Goal: Transaction & Acquisition: Book appointment/travel/reservation

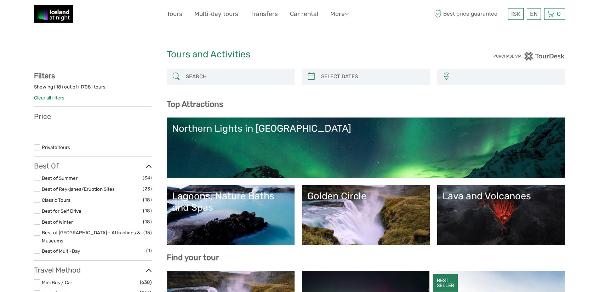
select select
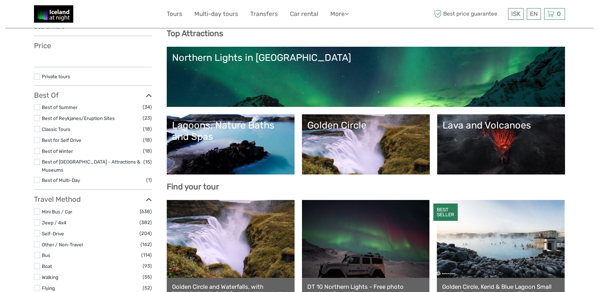
select select
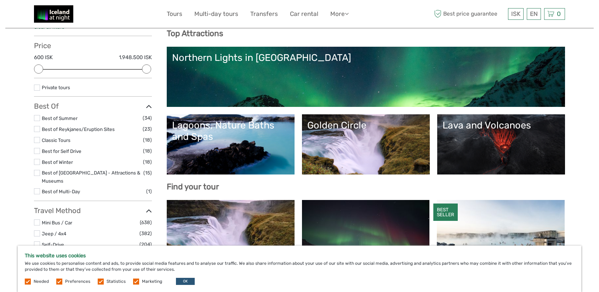
click at [248, 83] on link "Northern Lights in [GEOGRAPHIC_DATA]" at bounding box center [365, 77] width 387 height 50
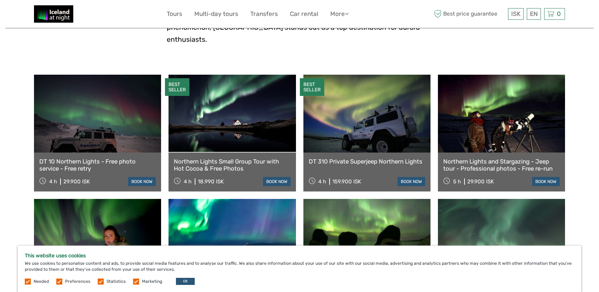
scroll to position [212, 0]
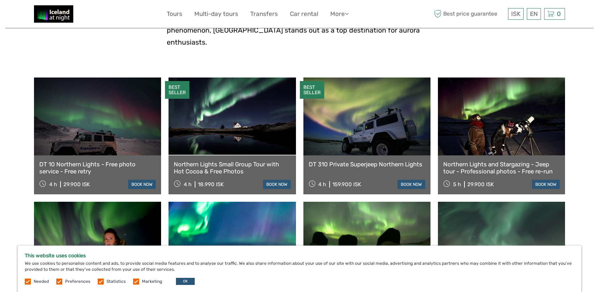
click at [249, 155] on div "Northern Lights Small Group Tour with Hot Cocoa & Free Photos 4 h 18.990 ISK bo…" at bounding box center [231, 174] width 127 height 39
click at [248, 161] on link "Northern Lights Small Group Tour with Hot Cocoa & Free Photos" at bounding box center [232, 168] width 116 height 15
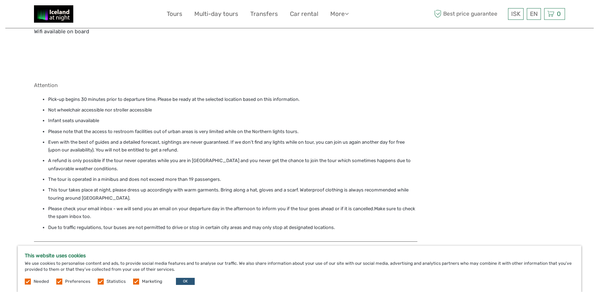
scroll to position [955, 0]
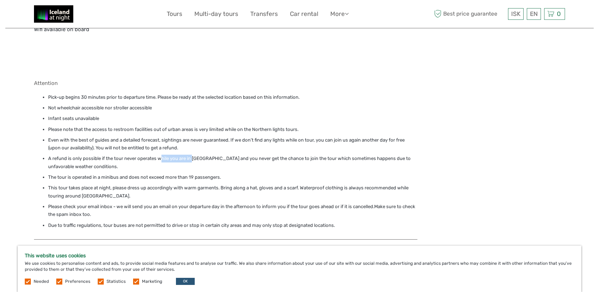
drag, startPoint x: 161, startPoint y: 142, endPoint x: 196, endPoint y: 140, distance: 34.3
click at [194, 155] on li "A refund is only possible if the tour never operates while you are in Iceland a…" at bounding box center [232, 163] width 369 height 16
click at [250, 155] on li "A refund is only possible if the tour never operates while you are in Iceland a…" at bounding box center [232, 163] width 369 height 16
drag, startPoint x: 66, startPoint y: 157, endPoint x: 189, endPoint y: 160, distance: 122.8
click at [187, 173] on li "The tour is operated in a minibus and does not exceed more than 19 passengers." at bounding box center [232, 177] width 369 height 8
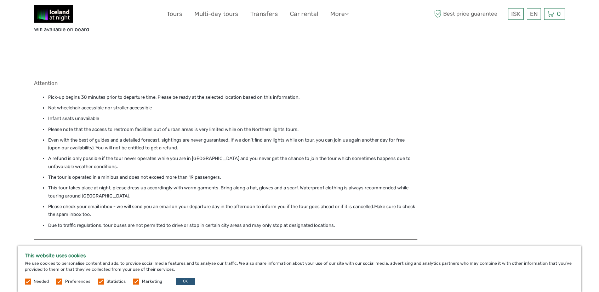
click at [197, 184] on li "This tour takes place at night, please dress up accordingly with warm garments.…" at bounding box center [232, 192] width 369 height 16
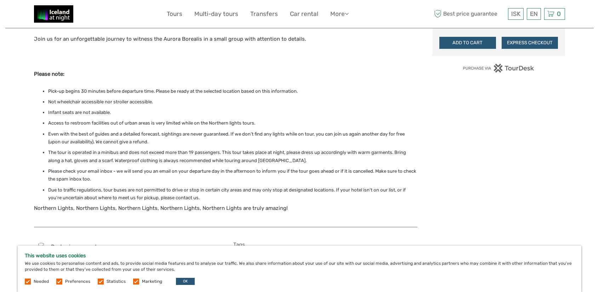
scroll to position [495, 0]
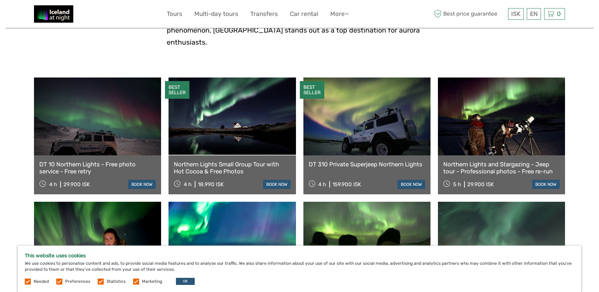
click at [96, 161] on link "DT 10 Northern Lights - Free photo service - Free retry" at bounding box center [97, 168] width 116 height 15
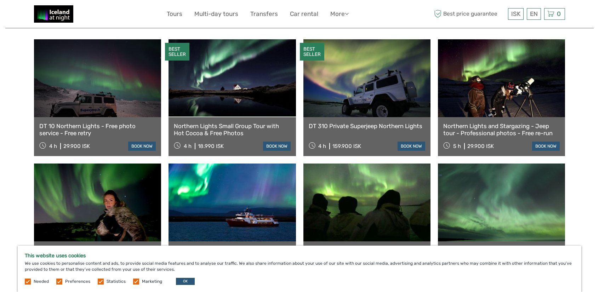
scroll to position [248, 0]
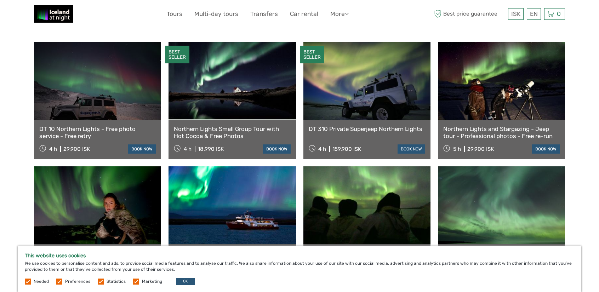
click at [483, 125] on link "Northern Lights and Stargazing - Jeep tour - Professional photos - Free re-run" at bounding box center [501, 132] width 116 height 15
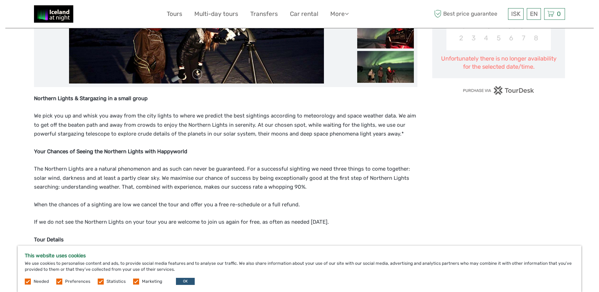
scroll to position [212, 0]
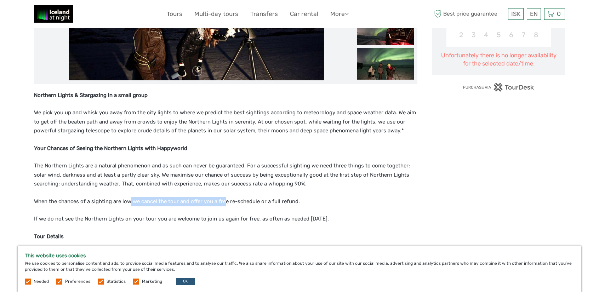
drag, startPoint x: 129, startPoint y: 203, endPoint x: 223, endPoint y: 202, distance: 94.1
click at [222, 202] on span "When the chances of a sighting are low we cancel the tour and offer you a free …" at bounding box center [167, 201] width 266 height 6
click at [246, 202] on span "When the chances of a sighting are low we cancel the tour and offer you a free …" at bounding box center [167, 201] width 266 height 6
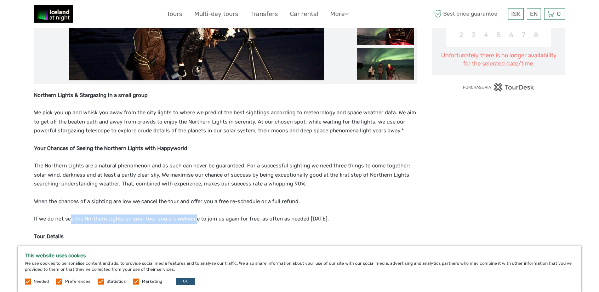
drag, startPoint x: 105, startPoint y: 220, endPoint x: 214, endPoint y: 215, distance: 109.4
click at [195, 216] on span "If we do not see the Northern Lights on your tour you are welcome to join us ag…" at bounding box center [181, 218] width 295 height 6
click at [269, 219] on span "If we do not see the Northern Lights on your tour you are welcome to join us ag…" at bounding box center [181, 218] width 295 height 6
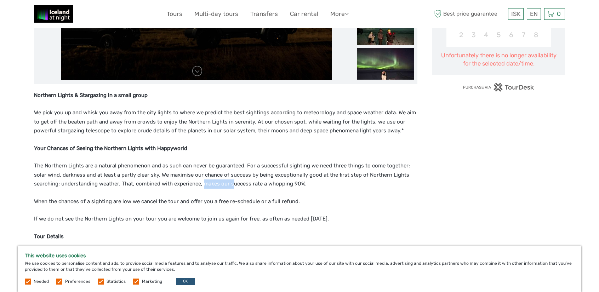
drag, startPoint x: 226, startPoint y: 179, endPoint x: 261, endPoint y: 180, distance: 35.4
click at [239, 179] on p "The Northern Lights are a natural phenomenon and as such can never be guarantee…" at bounding box center [225, 174] width 383 height 27
click at [264, 181] on span "The Northern Lights are a natural phenomenon and as such can never be guarantee…" at bounding box center [222, 174] width 376 height 24
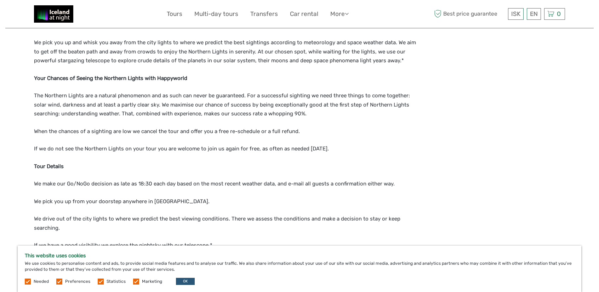
scroll to position [283, 0]
drag, startPoint x: 247, startPoint y: 109, endPoint x: 266, endPoint y: 109, distance: 18.8
click at [266, 109] on span "The Northern Lights are a natural phenomenon and as such can never be guarantee…" at bounding box center [222, 104] width 376 height 24
click at [274, 112] on span "The Northern Lights are a natural phenomenon and as such can never be guarantee…" at bounding box center [222, 104] width 376 height 24
drag, startPoint x: 88, startPoint y: 112, endPoint x: 144, endPoint y: 110, distance: 55.9
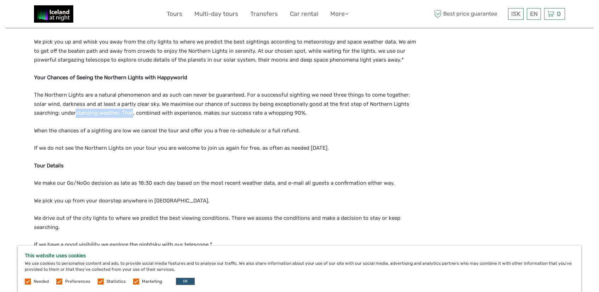
click at [134, 109] on p "The Northern Lights are a natural phenomenon and as such can never be guarantee…" at bounding box center [225, 104] width 383 height 27
click at [148, 127] on span "When the chances of a sighting are low we cancel the tour and offer you a free …" at bounding box center [167, 130] width 266 height 6
drag, startPoint x: 56, startPoint y: 185, endPoint x: 144, endPoint y: 186, distance: 88.8
click at [140, 181] on span "We make our Go/NoGo decision as late as 18:30 each day based on the most recent…" at bounding box center [214, 183] width 360 height 6
click at [157, 185] on span "We make our Go/NoGo decision as late as 18:30 each day based on the most recent…" at bounding box center [214, 183] width 360 height 6
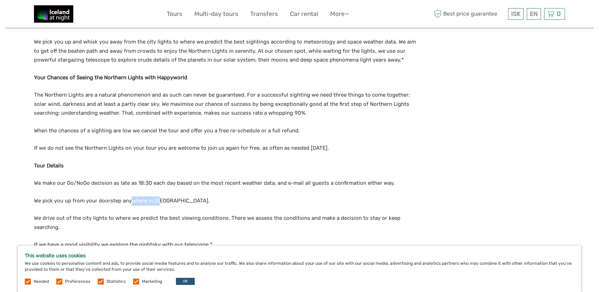
drag, startPoint x: 131, startPoint y: 201, endPoint x: 163, endPoint y: 199, distance: 32.6
click at [162, 199] on span "We pick you up from your doorstep anywhere in city center." at bounding box center [121, 200] width 175 height 6
click at [144, 210] on div "Northern Lights & Stargazing in a small group We pick you up and whisk you away…" at bounding box center [225, 275] width 383 height 510
click at [159, 215] on p "We drive out of the city lights to where we predict the best viewing conditions…" at bounding box center [225, 223] width 383 height 18
click at [128, 218] on span "We drive out of the city lights to where we predict the best viewing conditions…" at bounding box center [217, 223] width 366 height 16
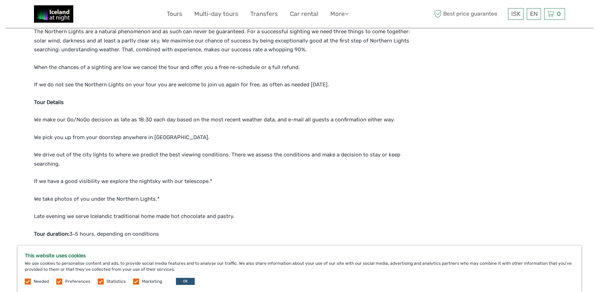
scroll to position [354, 0]
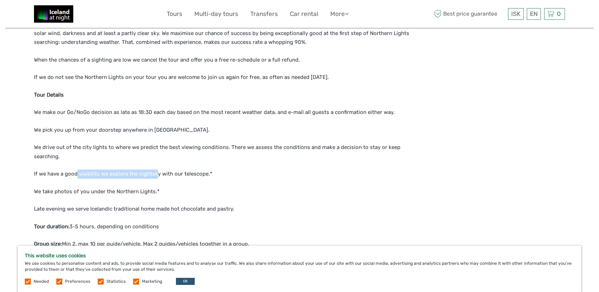
drag, startPoint x: 80, startPoint y: 167, endPoint x: 168, endPoint y: 175, distance: 88.1
click at [157, 174] on div "Northern Lights & Stargazing in a small group We pick you up and whisk you away…" at bounding box center [225, 204] width 383 height 510
click at [158, 193] on p "We take photos of you under the Northern Lights.*" at bounding box center [225, 191] width 383 height 9
drag, startPoint x: 88, startPoint y: 190, endPoint x: 155, endPoint y: 196, distance: 66.8
click at [152, 195] on p "We take photos of you under the Northern Lights.*" at bounding box center [225, 191] width 383 height 9
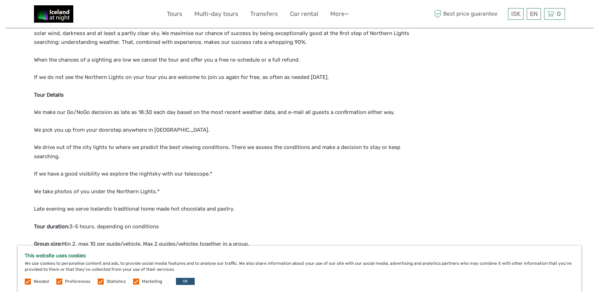
click at [124, 211] on span "Late evening we serve Icelandic traditional home made hot chocolate and pastry." at bounding box center [134, 209] width 200 height 6
drag, startPoint x: 97, startPoint y: 208, endPoint x: 170, endPoint y: 213, distance: 72.7
click at [152, 211] on span "Late evening we serve Icelandic traditional home made hot chocolate and pastry." at bounding box center [134, 209] width 200 height 6
click at [139, 219] on div "Northern Lights & Stargazing in a small group We pick you up and whisk you away…" at bounding box center [225, 204] width 383 height 510
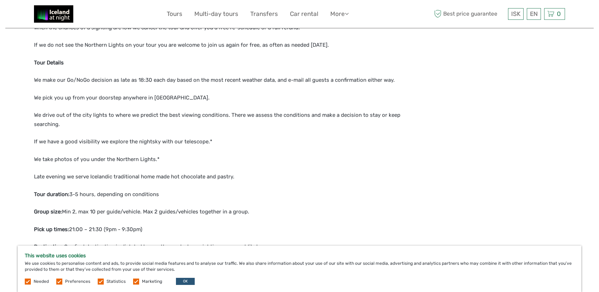
scroll to position [389, 0]
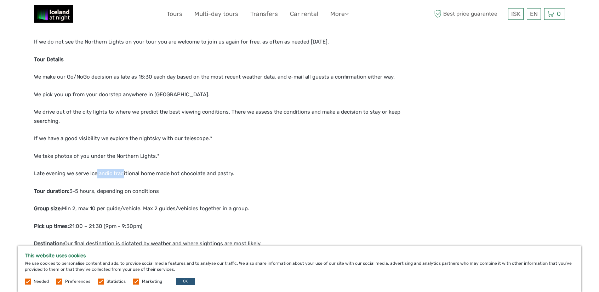
drag, startPoint x: 105, startPoint y: 170, endPoint x: 169, endPoint y: 171, distance: 64.0
click at [134, 169] on p "Late evening we serve Icelandic traditional home made hot chocolate and pastry." at bounding box center [225, 173] width 383 height 9
click at [164, 174] on span "Late evening we serve Icelandic traditional home made hot chocolate and pastry." at bounding box center [134, 173] width 200 height 6
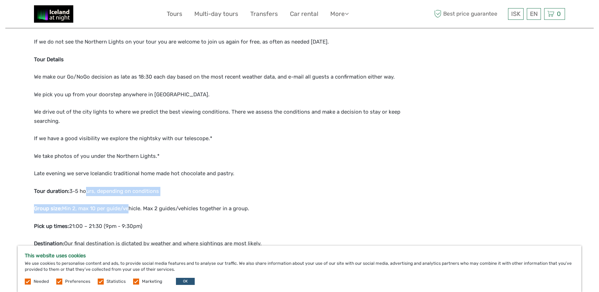
drag, startPoint x: 84, startPoint y: 194, endPoint x: 130, endPoint y: 198, distance: 46.1
click at [129, 197] on div "Northern Lights & Stargazing in a small group We pick you up and whisk you away…" at bounding box center [225, 169] width 383 height 510
click at [129, 203] on div "Northern Lights & Stargazing in a small group We pick you up and whisk you away…" at bounding box center [225, 169] width 383 height 510
drag, startPoint x: 83, startPoint y: 209, endPoint x: 142, endPoint y: 209, distance: 58.7
click at [139, 209] on span "Min 2, max 10 per guide/vehicle. Max 2 guides/vehicles together in a group." at bounding box center [155, 208] width 187 height 6
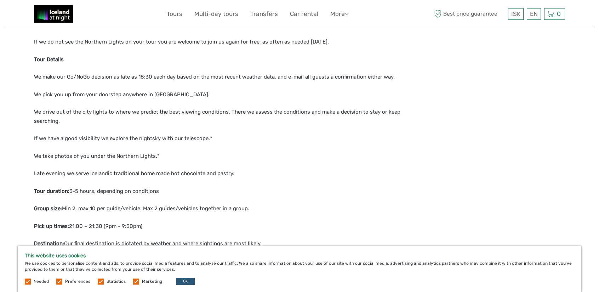
click at [145, 212] on p "Group size: Min 2, max 10 per guide/vehicle. Max 2 guides/vehicles together in …" at bounding box center [225, 208] width 383 height 9
drag, startPoint x: 130, startPoint y: 208, endPoint x: 160, endPoint y: 206, distance: 29.8
click at [159, 206] on span "Min 2, max 10 per guide/vehicle. Max 2 guides/vehicles together in a group." at bounding box center [155, 208] width 187 height 6
click at [167, 208] on span "Min 2, max 10 per guide/vehicle. Max 2 guides/vehicles together in a group." at bounding box center [155, 208] width 187 height 6
drag, startPoint x: 83, startPoint y: 226, endPoint x: 115, endPoint y: 227, distance: 32.6
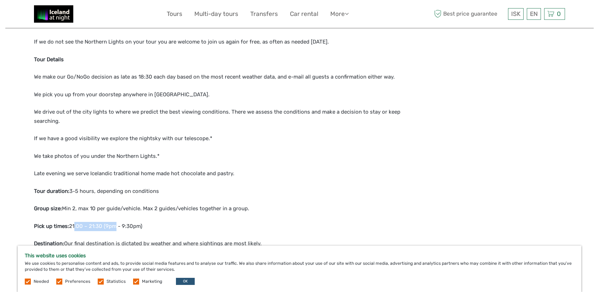
click at [114, 227] on span "21:00 – 21:30 (9pm - 9:30pm)" at bounding box center [105, 226] width 73 height 6
click at [138, 229] on span "21:00 – 21:30 (9pm - 9:30pm)" at bounding box center [105, 226] width 73 height 6
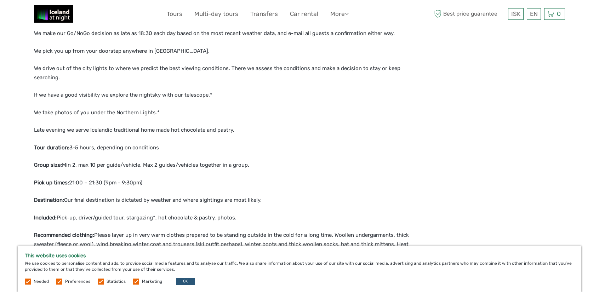
scroll to position [460, 0]
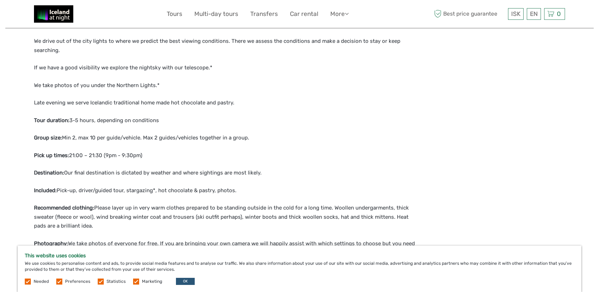
drag, startPoint x: 76, startPoint y: 176, endPoint x: 82, endPoint y: 174, distance: 6.5
click at [77, 175] on p "Destination: Our final destination is dictated by weather and where sightings a…" at bounding box center [225, 172] width 383 height 9
drag, startPoint x: 93, startPoint y: 172, endPoint x: 135, endPoint y: 173, distance: 42.1
click at [130, 173] on span "Our final destination is dictated by weather and where sightings are most likel…" at bounding box center [162, 172] width 197 height 6
click at [146, 193] on span "Pick-up, driver/guided tour, stargazing*, hot chocolate & pastry, photos." at bounding box center [147, 190] width 180 height 6
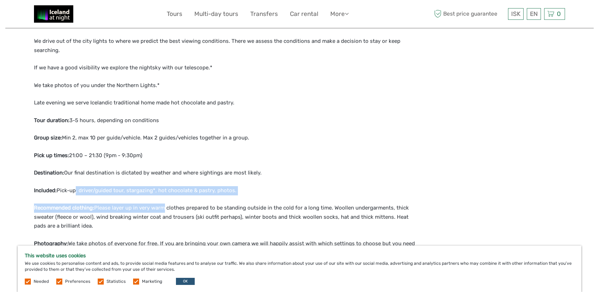
drag, startPoint x: 106, startPoint y: 191, endPoint x: 167, endPoint y: 196, distance: 61.0
click at [165, 196] on div "Northern Lights & Stargazing in a small group We pick you up and whisk you away…" at bounding box center [225, 98] width 383 height 510
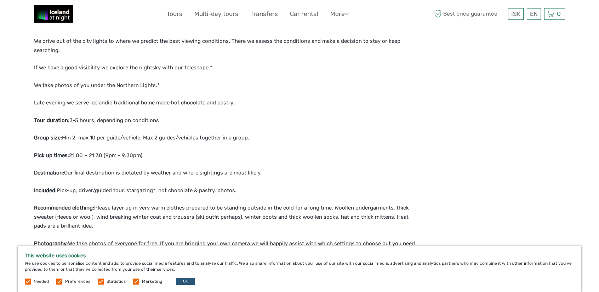
click at [129, 213] on p "Recommended clothing: Please layer up in very warm clothes prepared to be stand…" at bounding box center [225, 216] width 383 height 27
drag, startPoint x: 85, startPoint y: 188, endPoint x: 137, endPoint y: 192, distance: 51.5
click at [135, 192] on span "Pick-up, driver/guided tour, stargazing*, hot chocolate & pastry, photos." at bounding box center [147, 190] width 180 height 6
click at [118, 208] on span "Please layer up in very warm clothes prepared to be standing outside in the col…" at bounding box center [221, 216] width 375 height 24
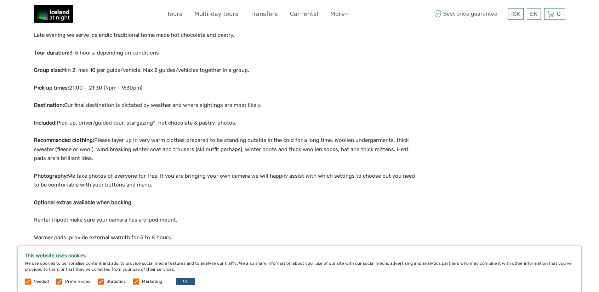
scroll to position [531, 0]
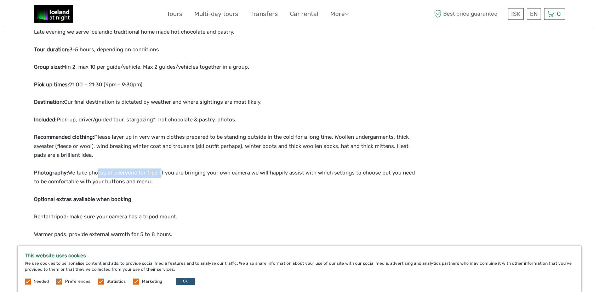
drag, startPoint x: 132, startPoint y: 174, endPoint x: 174, endPoint y: 174, distance: 42.1
click at [166, 174] on span "We take photos of everyone for free. If you are bringing your own camera we wil…" at bounding box center [224, 177] width 381 height 16
click at [198, 175] on span "We take photos of everyone for free. If you are bringing your own camera we wil…" at bounding box center [224, 177] width 381 height 16
drag, startPoint x: 145, startPoint y: 176, endPoint x: 177, endPoint y: 174, distance: 31.5
click at [177, 174] on p "Photography: We take photos of everyone for free. If you are bringing your own …" at bounding box center [225, 177] width 383 height 18
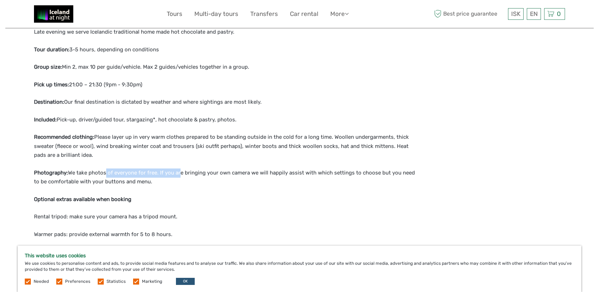
click at [112, 176] on p "Photography: We take photos of everyone for free. If you are bringing your own …" at bounding box center [225, 177] width 383 height 18
drag, startPoint x: 157, startPoint y: 174, endPoint x: 322, endPoint y: 176, distance: 164.9
click at [322, 176] on p "Photography: We take photos of everyone for free. If you are bringing your own …" at bounding box center [225, 177] width 383 height 18
click at [102, 183] on span "We take photos of everyone for free. If you are bringing your own camera we wil…" at bounding box center [224, 177] width 381 height 16
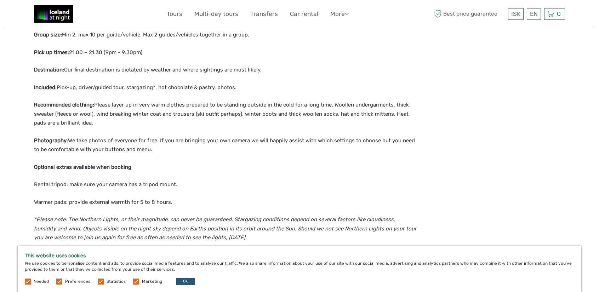
scroll to position [566, 0]
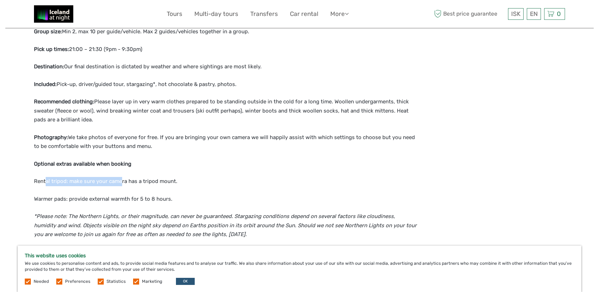
drag, startPoint x: 45, startPoint y: 178, endPoint x: 112, endPoint y: 189, distance: 67.6
click at [122, 181] on span "Rental tripod: make sure your camera has a tripod mount." at bounding box center [105, 181] width 143 height 6
click at [76, 201] on span "Warmer pads: provide external warmth for 5 to 8 hours." at bounding box center [103, 199] width 138 height 6
drag, startPoint x: 73, startPoint y: 181, endPoint x: 148, endPoint y: 181, distance: 75.0
click at [148, 181] on span "Rental tripod: make sure your camera has a tripod mount." at bounding box center [105, 181] width 143 height 6
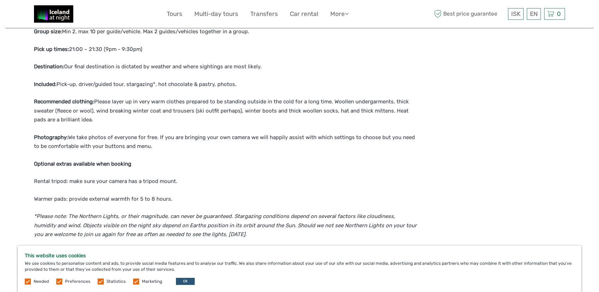
click at [109, 198] on span "Warmer pads: provide external warmth for 5 to 8 hours." at bounding box center [103, 199] width 138 height 6
drag, startPoint x: 73, startPoint y: 182, endPoint x: 101, endPoint y: 189, distance: 28.7
click at [87, 199] on span "Warmer pads: provide external warmth for 5 to 8 hours." at bounding box center [103, 199] width 138 height 6
drag, startPoint x: 30, startPoint y: 200, endPoint x: 148, endPoint y: 201, distance: 117.8
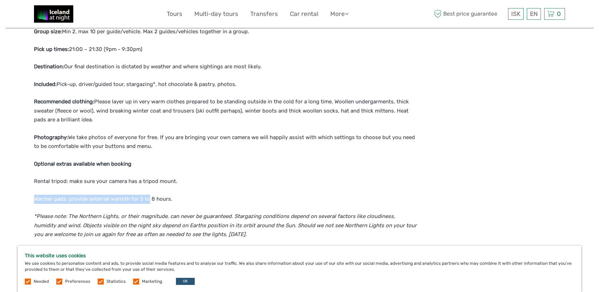
click at [148, 201] on div "Region / Starts from: Capital Region Travel method: Jeep / 4x4 Category: Northe…" at bounding box center [299, 81] width 588 height 1295
click at [109, 200] on span "Warmer pads: provide external warmth for 5 to 8 hours." at bounding box center [103, 199] width 138 height 6
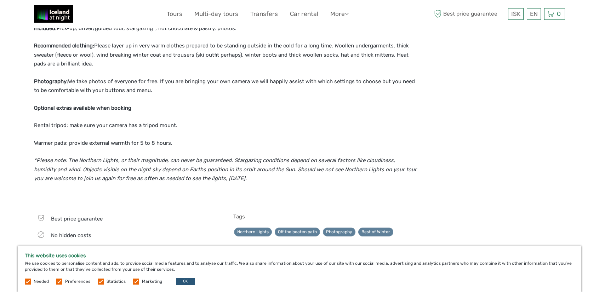
scroll to position [637, 0]
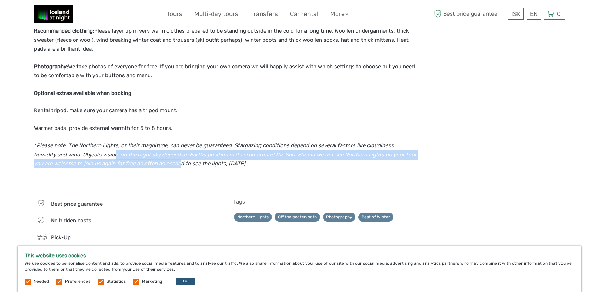
drag, startPoint x: 115, startPoint y: 154, endPoint x: 155, endPoint y: 162, distance: 40.5
click at [157, 161] on em "*Please note: The Northern Lights, or their magnitude, can never be guaranteed.…" at bounding box center [225, 154] width 382 height 24
click at [161, 157] on em "*Please note: The Northern Lights, or their magnitude, can never be guaranteed.…" at bounding box center [225, 154] width 382 height 24
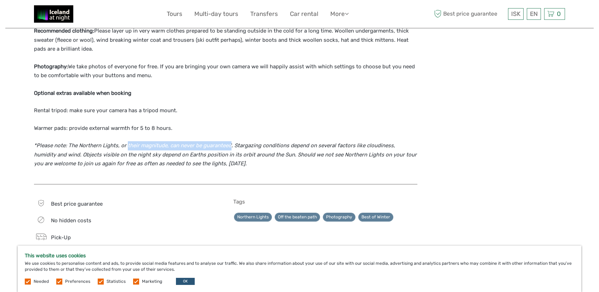
drag, startPoint x: 132, startPoint y: 148, endPoint x: 240, endPoint y: 147, distance: 107.9
click at [230, 148] on em "*Please note: The Northern Lights, or their magnitude, can never be guaranteed.…" at bounding box center [225, 154] width 382 height 24
click at [251, 146] on em "*Please note: The Northern Lights, or their magnitude, can never be guaranteed.…" at bounding box center [225, 154] width 382 height 24
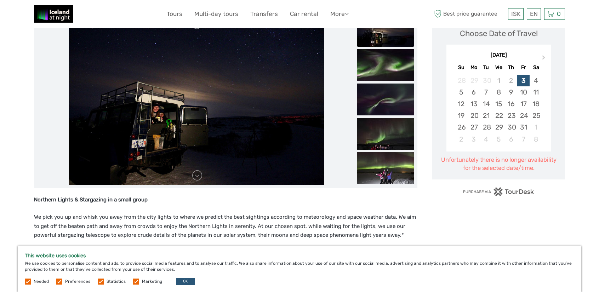
scroll to position [106, 0]
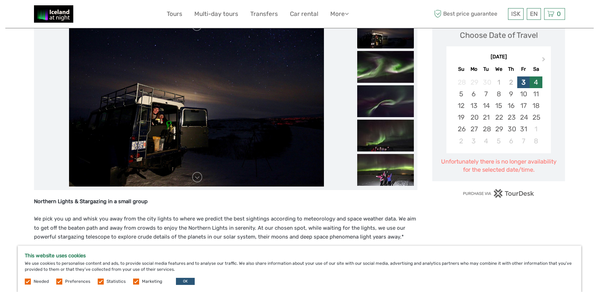
click at [533, 85] on div "4" at bounding box center [535, 82] width 12 height 12
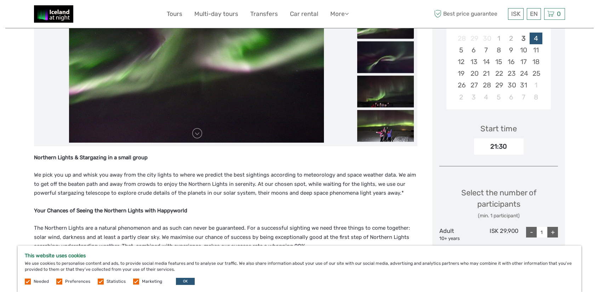
scroll to position [142, 0]
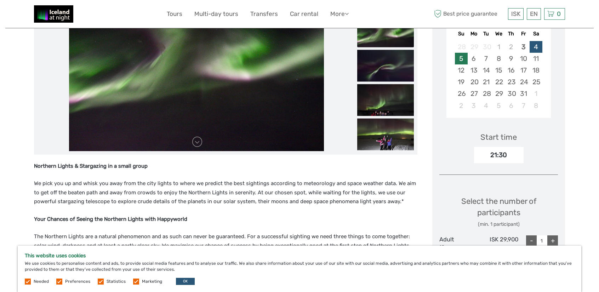
click at [463, 61] on div "5" at bounding box center [461, 59] width 12 height 12
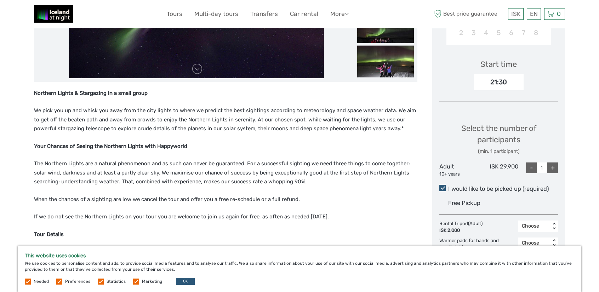
scroll to position [212, 0]
